Goal: Check status: Check status

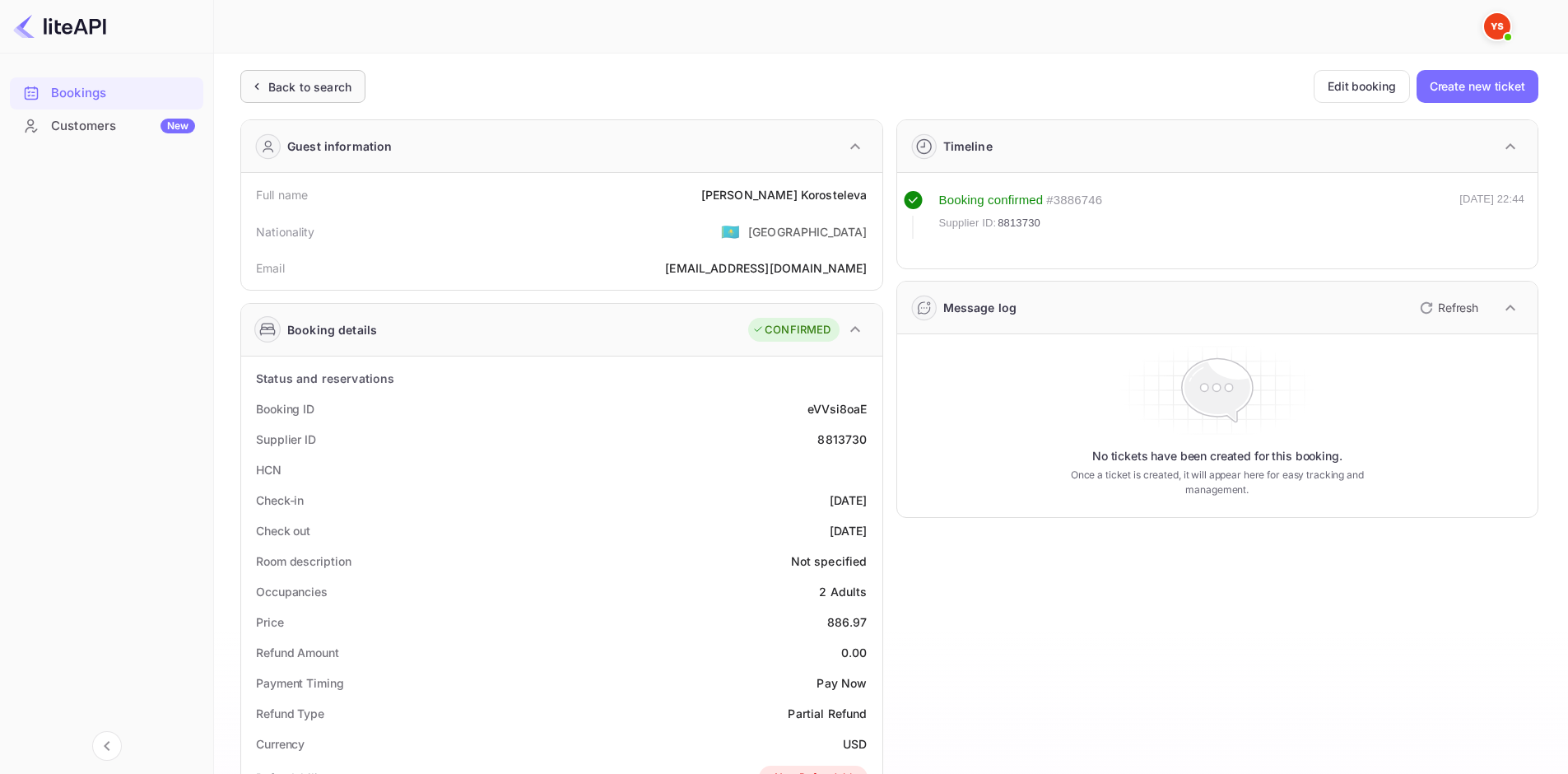
click at [325, 80] on div "Back to search" at bounding box center [309, 86] width 83 height 18
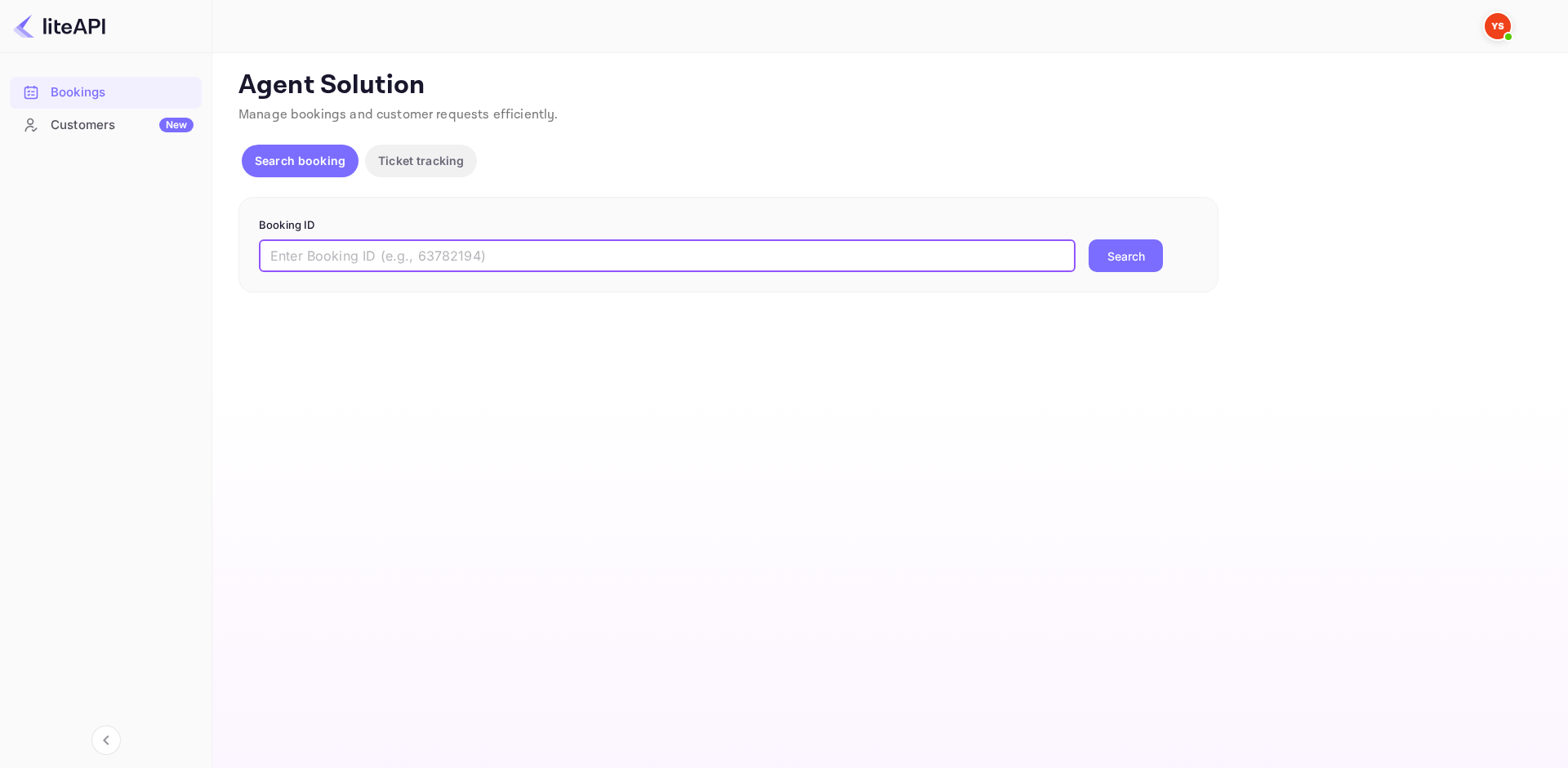
click at [522, 258] on input "text" at bounding box center [667, 255] width 817 height 32
paste input "7804570"
click at [1145, 270] on button "Search" at bounding box center [1125, 255] width 74 height 32
click at [1076, 243] on div "7804570 ​ Error fetching ticket logs Search" at bounding box center [728, 265] width 939 height 52
click at [1156, 254] on button "Search" at bounding box center [1125, 255] width 74 height 32
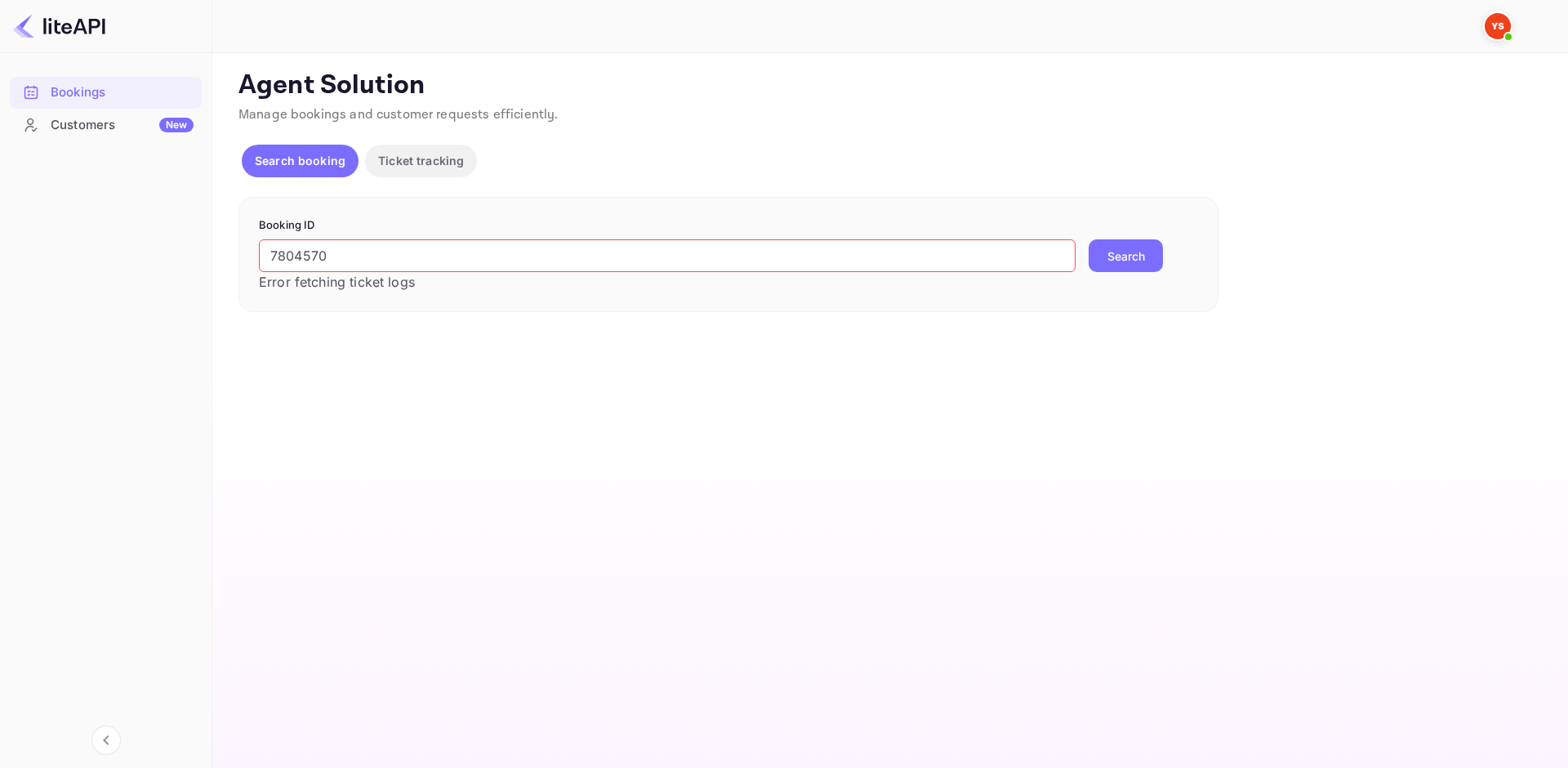
click at [268, 250] on input "7804570" at bounding box center [667, 255] width 817 height 32
type input "7804570"
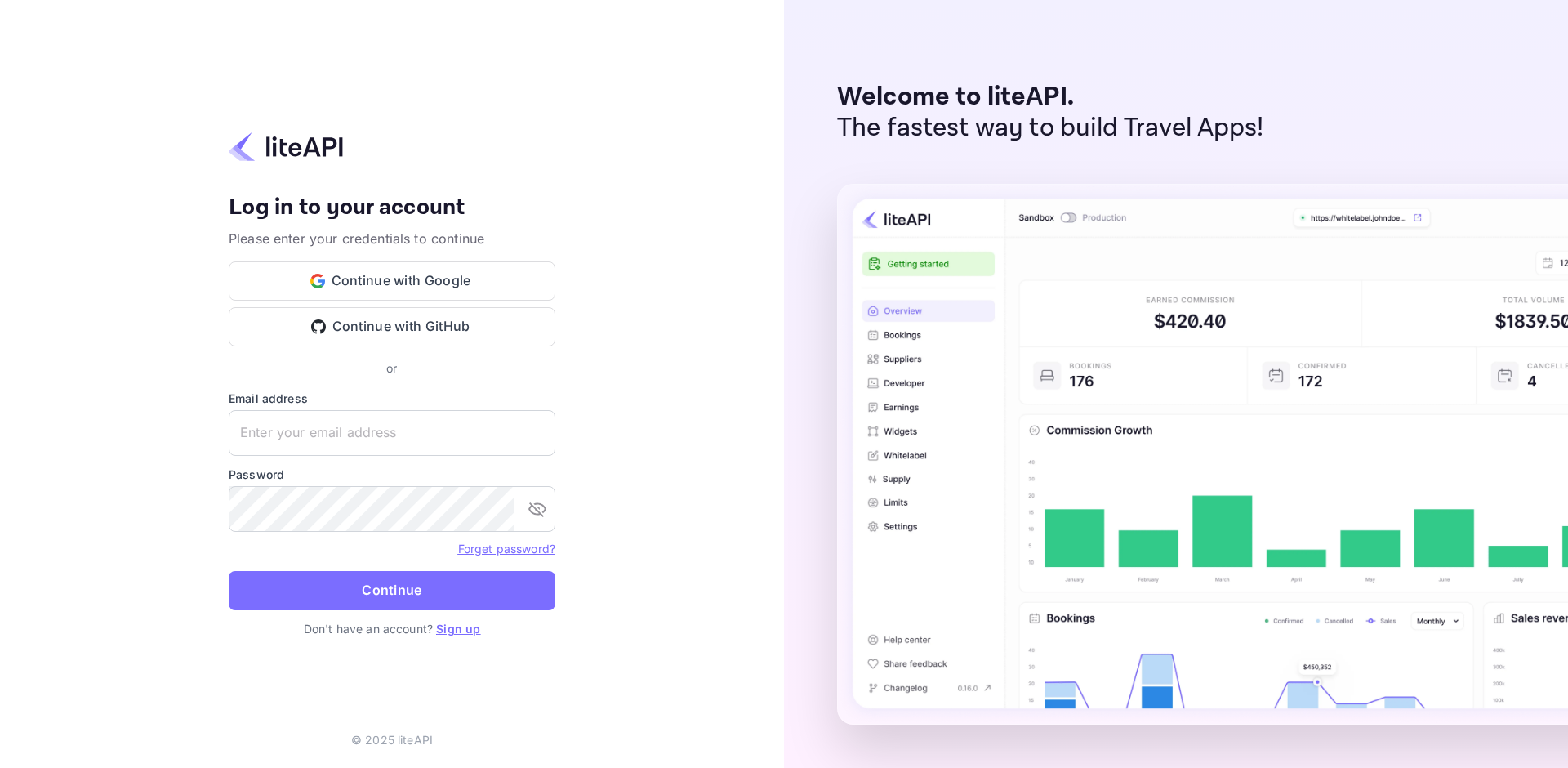
type input "adminpassword_support@yandex-team.ru"
click at [403, 579] on button "Continue" at bounding box center [392, 590] width 327 height 39
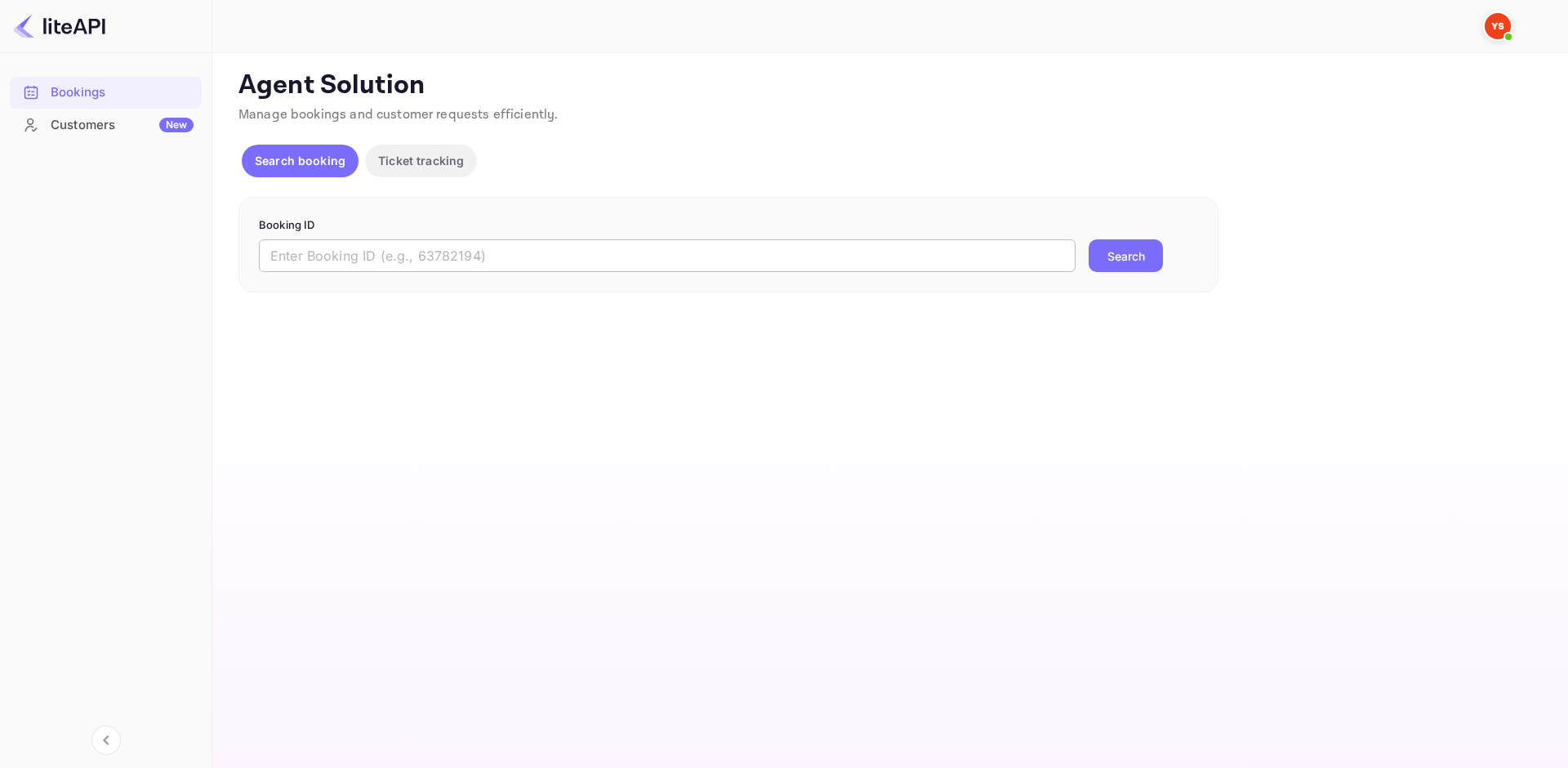
click at [644, 247] on input "text" at bounding box center [667, 255] width 817 height 32
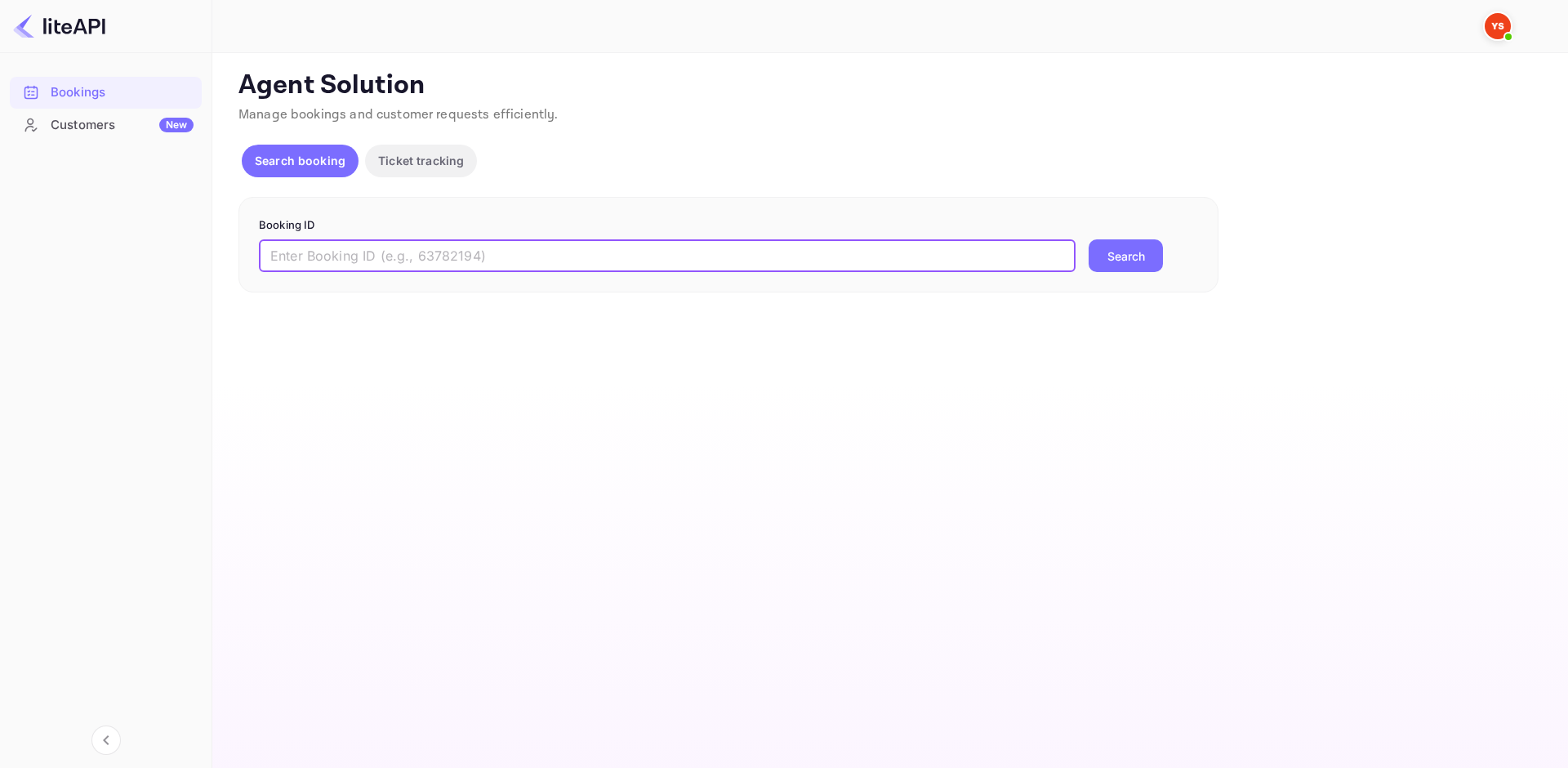
paste input "7804570"
type input "7804570"
click at [1139, 265] on button "Search" at bounding box center [1125, 255] width 74 height 32
